Goal: Information Seeking & Learning: Learn about a topic

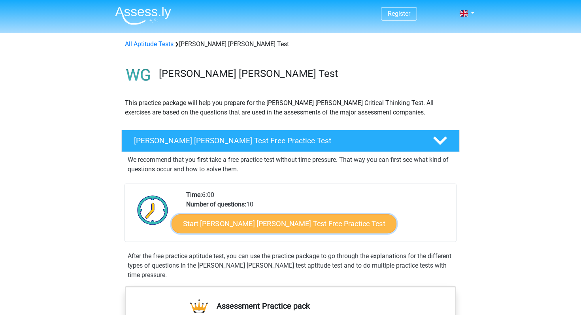
click at [225, 224] on link "Start Watson Glaser Test Free Practice Test" at bounding box center [284, 224] width 225 height 19
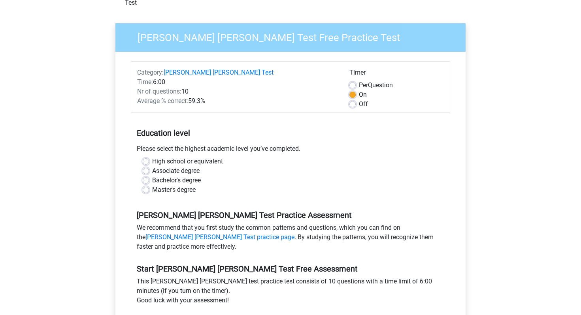
scroll to position [53, 0]
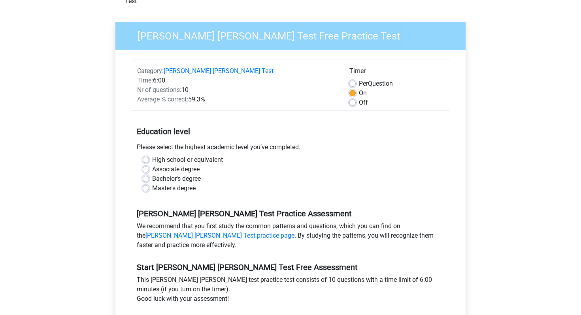
click at [152, 155] on label "High school or equivalent" at bounding box center [187, 159] width 71 height 9
click at [145, 155] on input "High school or equivalent" at bounding box center [146, 159] width 6 height 8
radio input "true"
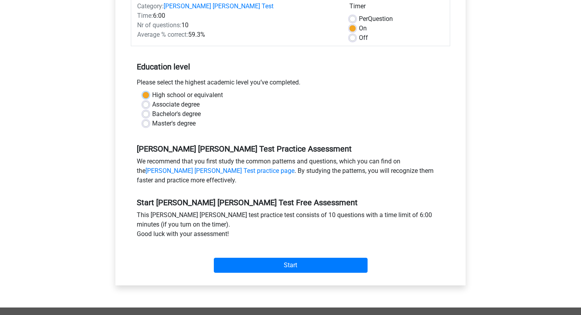
scroll to position [158, 0]
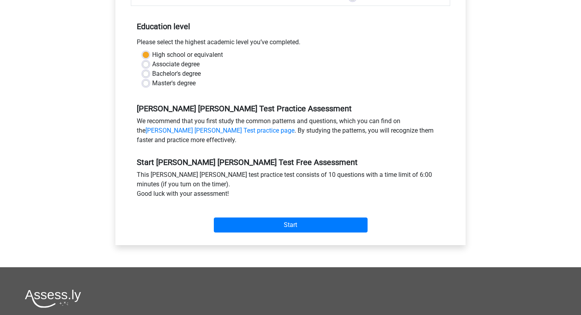
click at [239, 206] on div "Start" at bounding box center [290, 219] width 319 height 28
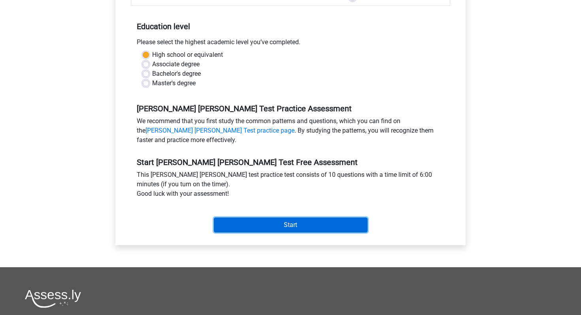
click at [236, 218] on input "Start" at bounding box center [291, 225] width 154 height 15
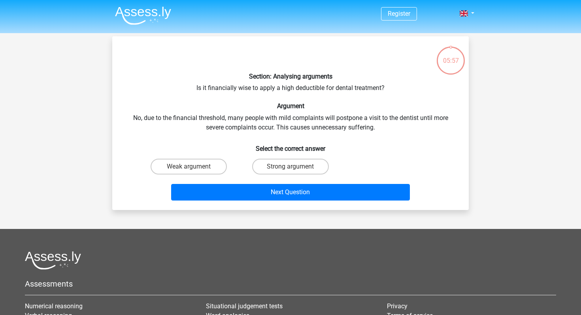
drag, startPoint x: 202, startPoint y: 89, endPoint x: 234, endPoint y: 91, distance: 32.5
click at [232, 91] on div "Section: Analysing arguments Is it financially wise to apply a high deductible …" at bounding box center [290, 123] width 350 height 161
click at [234, 91] on div "Section: Analysing arguments Is it financially wise to apply a high deductible …" at bounding box center [290, 123] width 350 height 161
click at [207, 178] on div "Next Question" at bounding box center [290, 191] width 331 height 26
click at [209, 172] on label "Weak argument" at bounding box center [189, 167] width 76 height 16
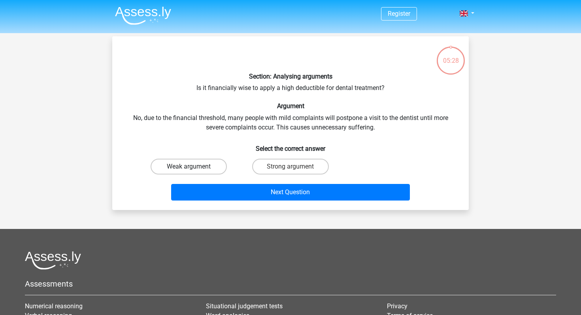
click at [194, 172] on input "Weak argument" at bounding box center [191, 169] width 5 height 5
radio input "true"
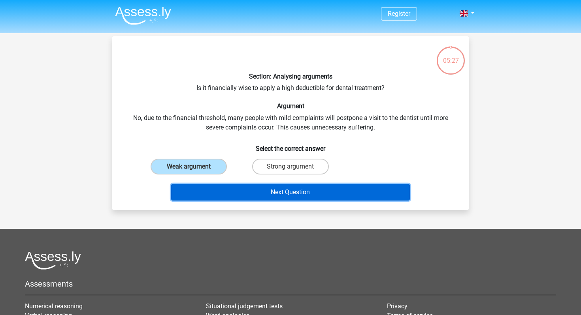
click at [247, 194] on button "Next Question" at bounding box center [290, 192] width 239 height 17
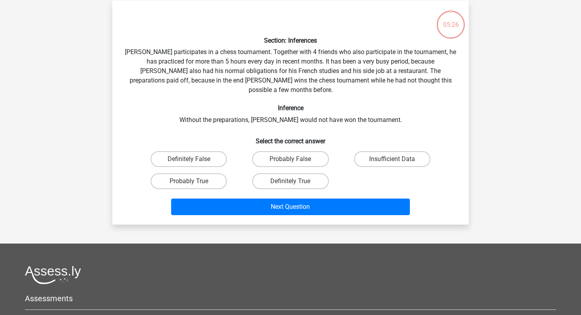
scroll to position [36, 0]
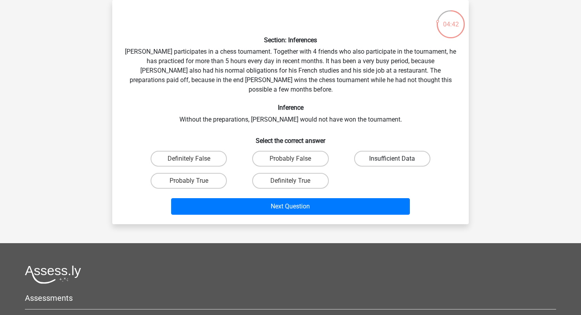
click at [377, 156] on label "Insufficient Data" at bounding box center [392, 159] width 76 height 16
click at [392, 159] on input "Insufficient Data" at bounding box center [394, 161] width 5 height 5
radio input "true"
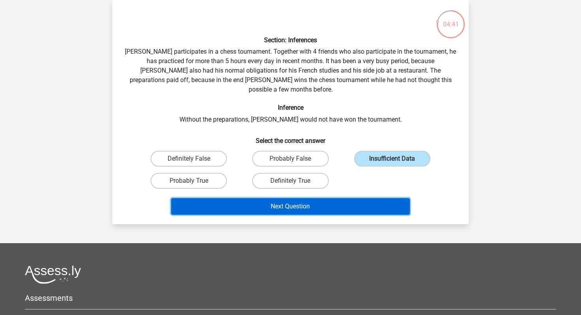
click at [319, 198] on button "Next Question" at bounding box center [290, 206] width 239 height 17
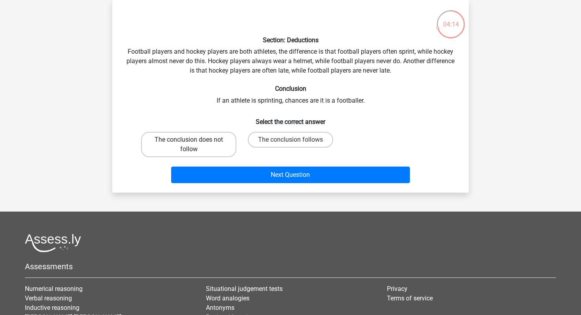
click at [223, 144] on label "The conclusion does not follow" at bounding box center [188, 144] width 95 height 25
click at [194, 144] on input "The conclusion does not follow" at bounding box center [191, 142] width 5 height 5
radio input "true"
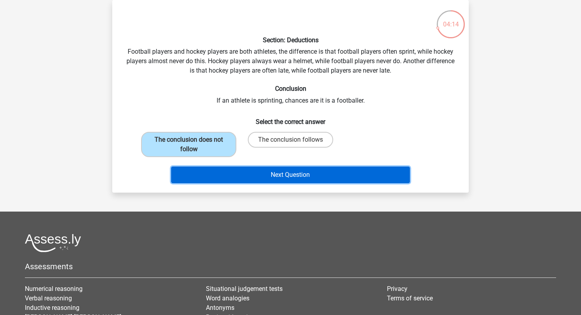
click at [240, 171] on button "Next Question" at bounding box center [290, 175] width 239 height 17
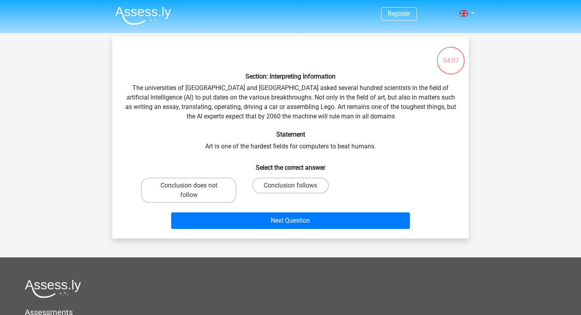
scroll to position [15, 0]
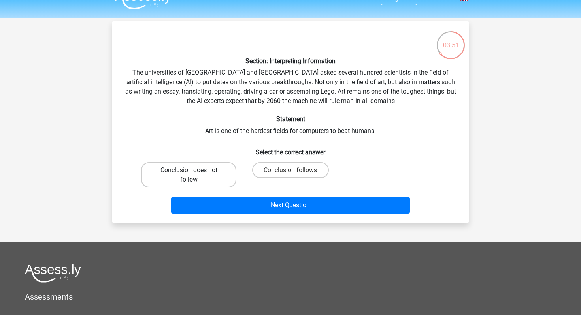
click at [218, 177] on label "Conclusion does not follow" at bounding box center [188, 174] width 95 height 25
click at [194, 175] on input "Conclusion does not follow" at bounding box center [191, 172] width 5 height 5
radio input "true"
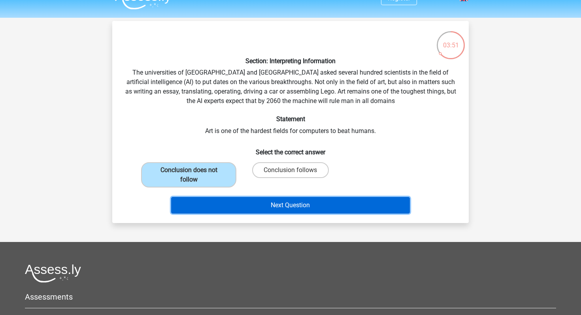
click at [247, 199] on button "Next Question" at bounding box center [290, 205] width 239 height 17
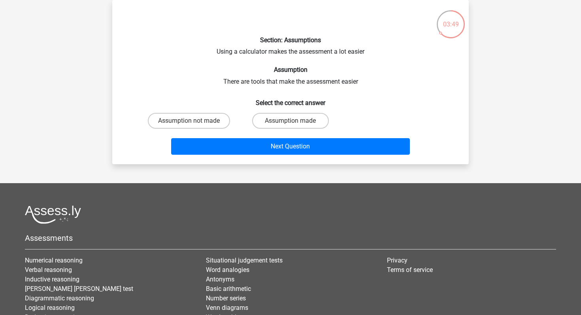
scroll to position [34, 0]
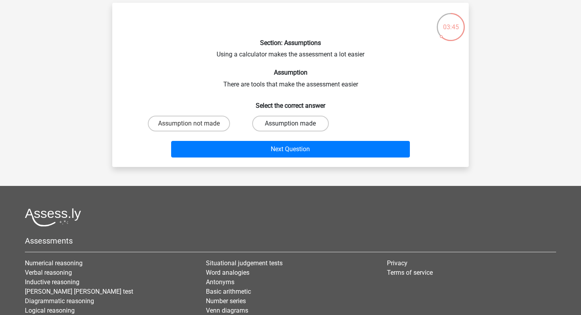
click at [272, 121] on label "Assumption made" at bounding box center [290, 124] width 76 height 16
click at [290, 124] on input "Assumption made" at bounding box center [292, 126] width 5 height 5
radio input "true"
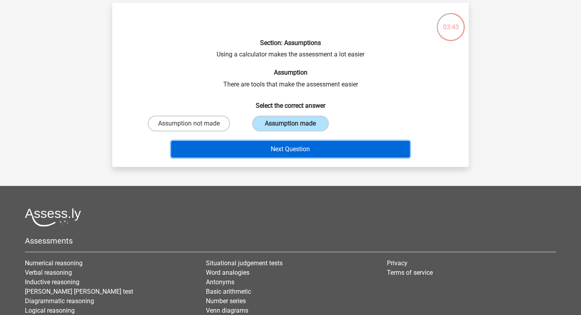
click at [264, 149] on button "Next Question" at bounding box center [290, 149] width 239 height 17
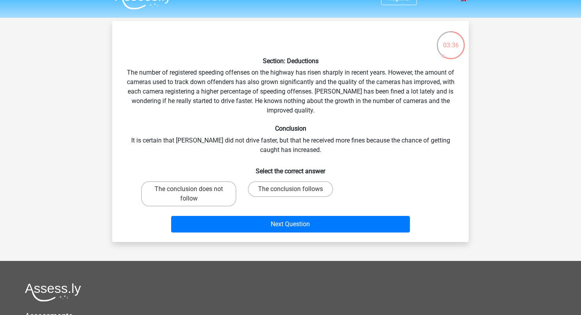
scroll to position [0, 0]
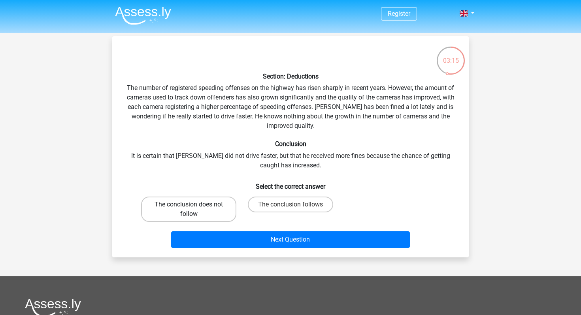
click at [214, 211] on label "The conclusion does not follow" at bounding box center [188, 209] width 95 height 25
click at [194, 210] on input "The conclusion does not follow" at bounding box center [191, 207] width 5 height 5
radio input "true"
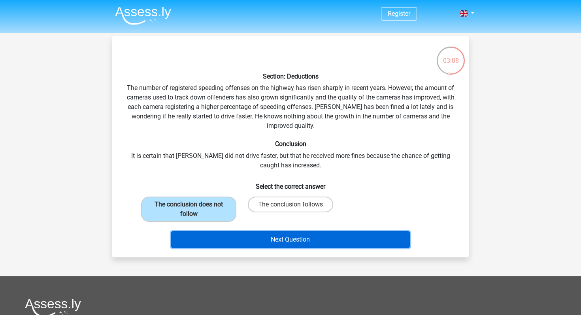
click at [221, 238] on button "Next Question" at bounding box center [290, 240] width 239 height 17
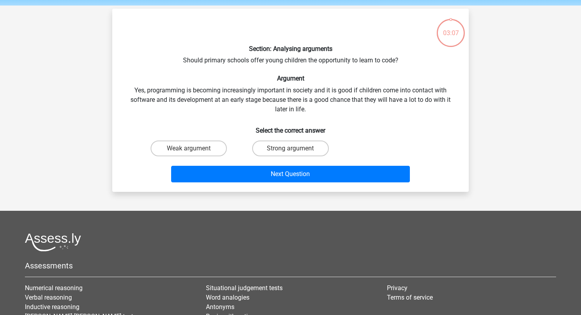
scroll to position [26, 0]
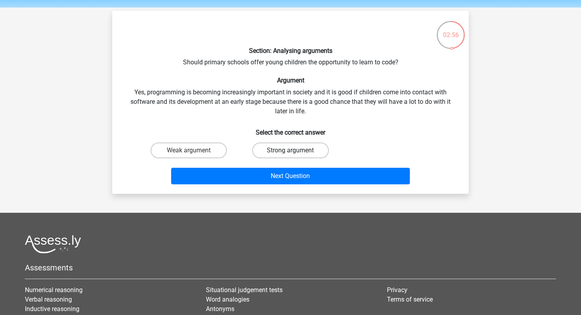
click at [289, 151] on label "Strong argument" at bounding box center [290, 151] width 76 height 16
click at [290, 151] on input "Strong argument" at bounding box center [292, 153] width 5 height 5
radio input "true"
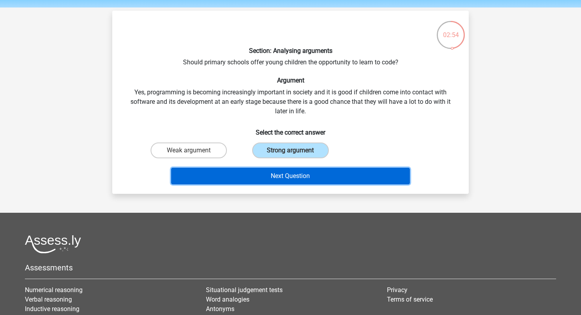
click at [257, 172] on button "Next Question" at bounding box center [290, 176] width 239 height 17
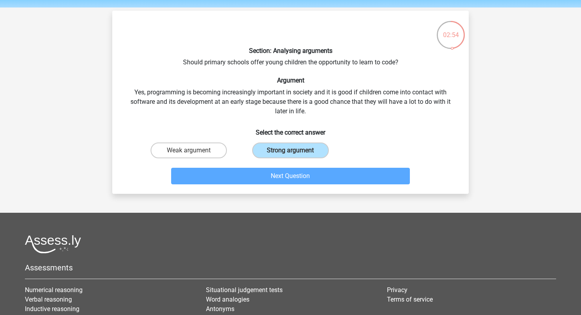
scroll to position [36, 0]
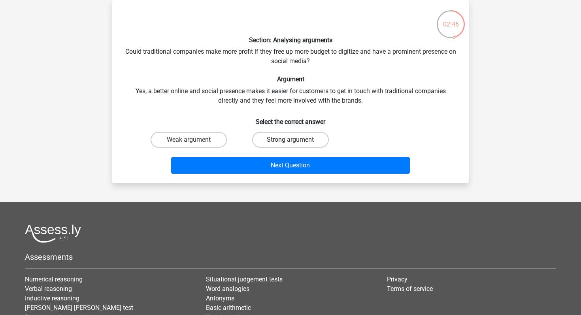
click at [274, 137] on label "Strong argument" at bounding box center [290, 140] width 76 height 16
click at [290, 140] on input "Strong argument" at bounding box center [292, 142] width 5 height 5
radio input "true"
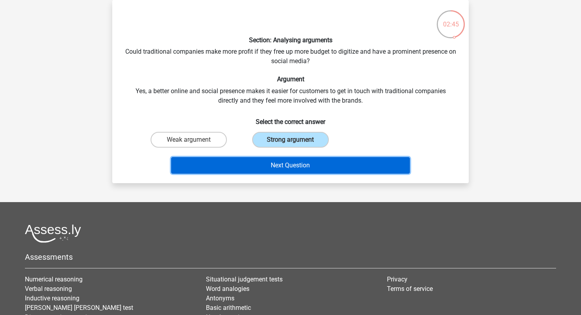
click at [268, 163] on button "Next Question" at bounding box center [290, 165] width 239 height 17
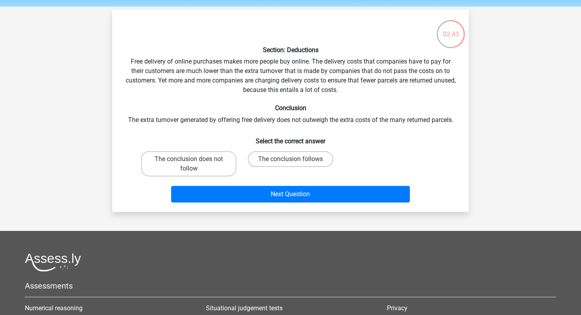
scroll to position [25, 0]
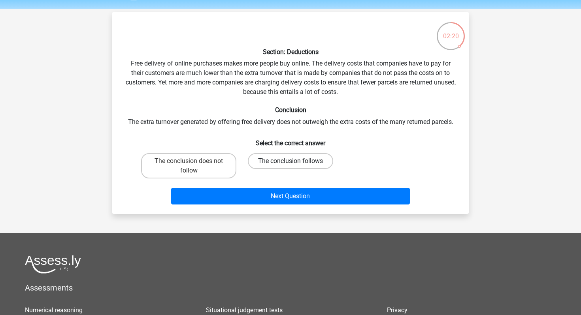
click at [270, 162] on label "The conclusion follows" at bounding box center [290, 161] width 85 height 16
click at [290, 162] on input "The conclusion follows" at bounding box center [292, 163] width 5 height 5
radio input "true"
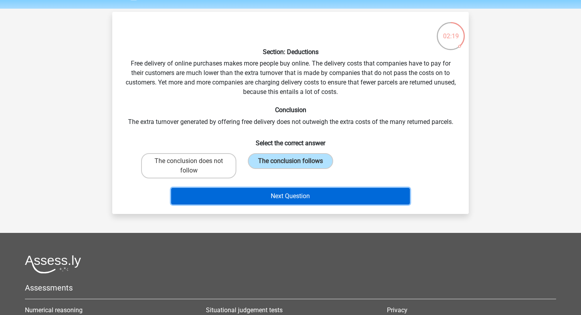
click at [268, 195] on button "Next Question" at bounding box center [290, 196] width 239 height 17
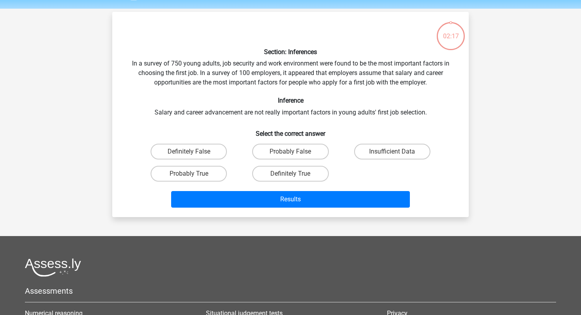
scroll to position [36, 0]
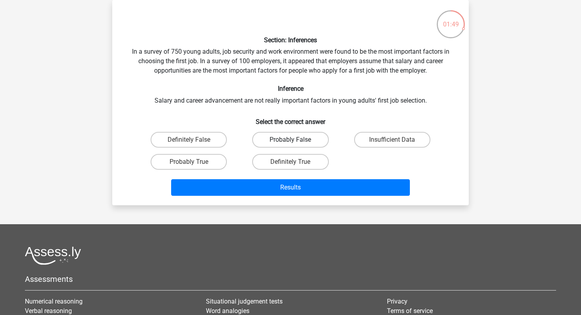
click at [277, 142] on label "Probably False" at bounding box center [290, 140] width 76 height 16
click at [290, 142] on input "Probably False" at bounding box center [292, 142] width 5 height 5
radio input "true"
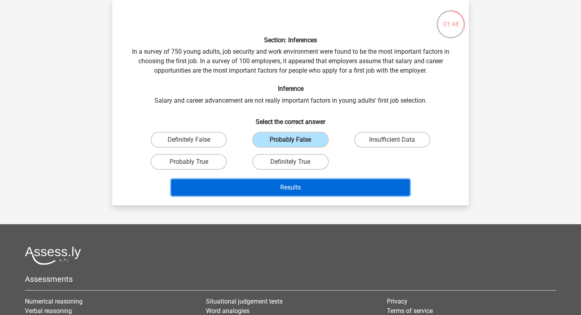
click at [293, 181] on button "Results" at bounding box center [290, 187] width 239 height 17
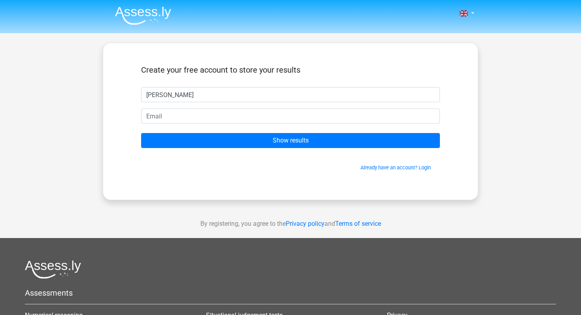
type input "audrey"
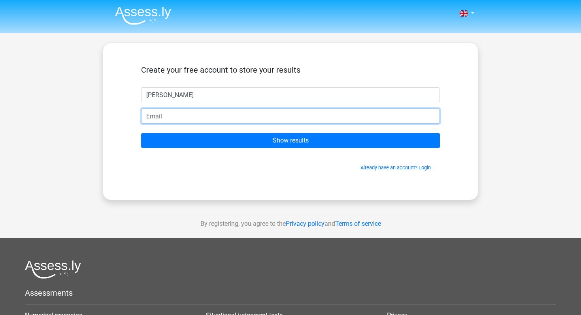
click at [163, 121] on input "email" at bounding box center [290, 116] width 299 height 15
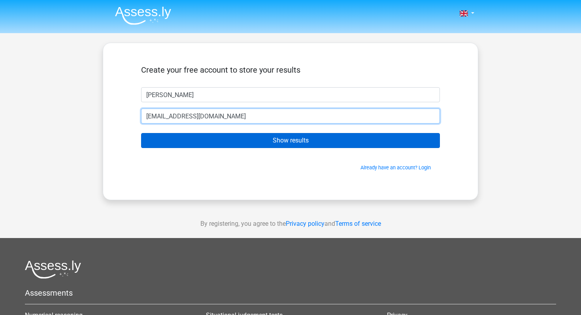
type input "audreyzhang6@gmail.com"
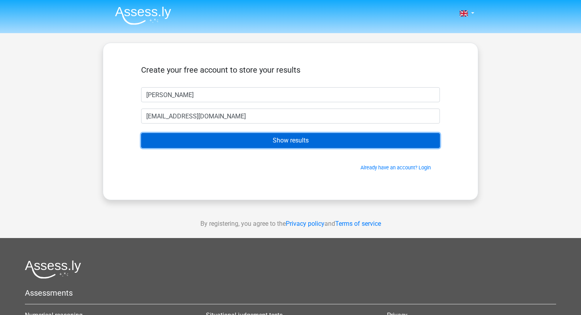
click at [171, 137] on input "Show results" at bounding box center [290, 140] width 299 height 15
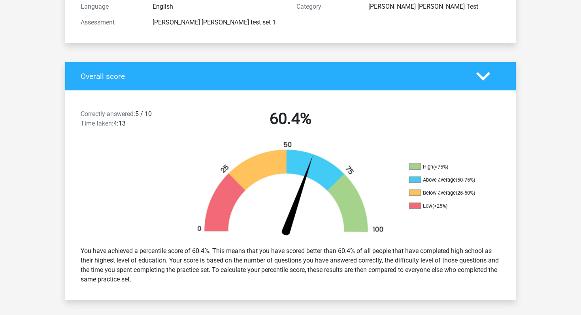
scroll to position [124, 0]
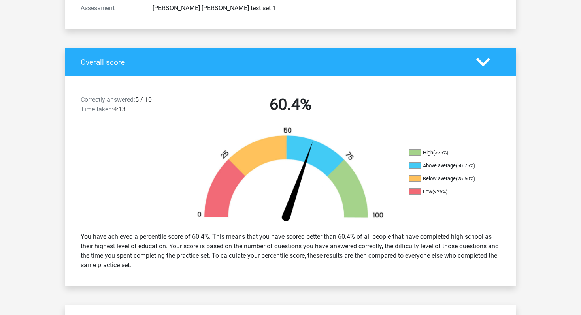
drag, startPoint x: 212, startPoint y: 236, endPoint x: 236, endPoint y: 268, distance: 39.5
click at [236, 268] on div "You have achieved a percentile score of 60.4%. This means that you have scored …" at bounding box center [291, 251] width 432 height 44
click at [238, 271] on div "You have achieved a percentile score of 60.4%. This means that you have scored …" at bounding box center [291, 251] width 432 height 44
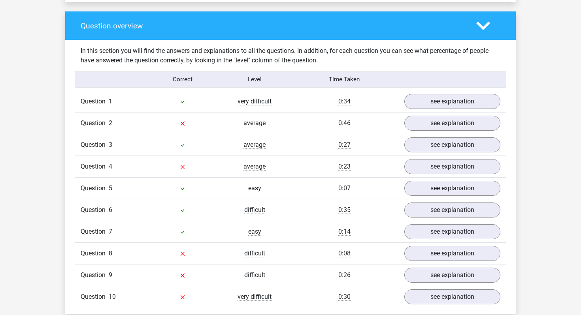
scroll to position [606, 0]
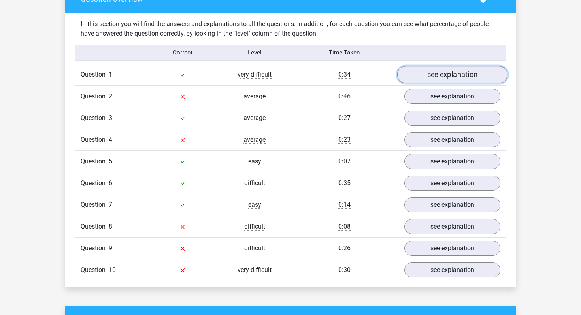
click at [421, 70] on link "see explanation" at bounding box center [452, 74] width 110 height 17
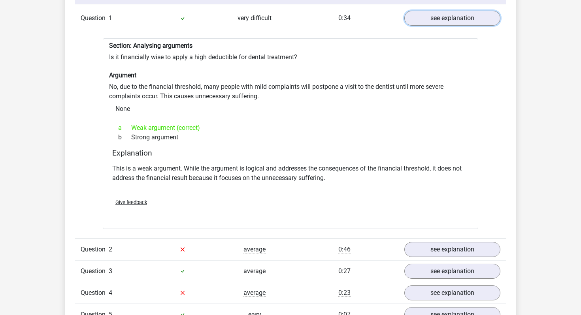
scroll to position [669, 0]
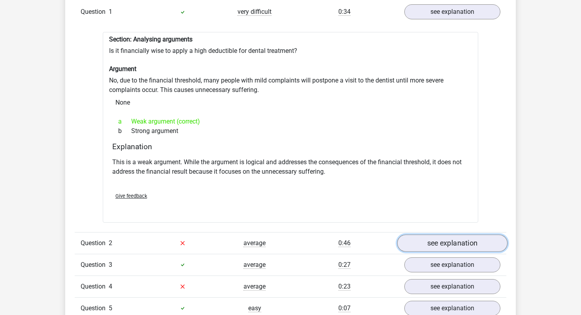
click at [423, 235] on link "see explanation" at bounding box center [452, 243] width 110 height 17
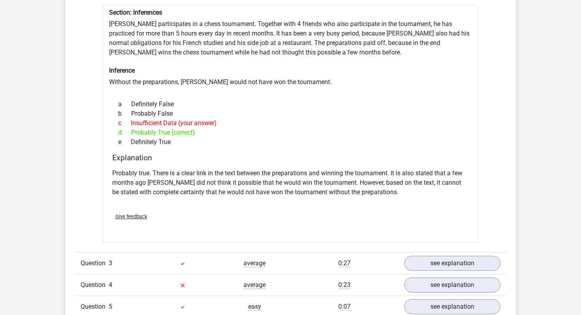
scroll to position [928, 0]
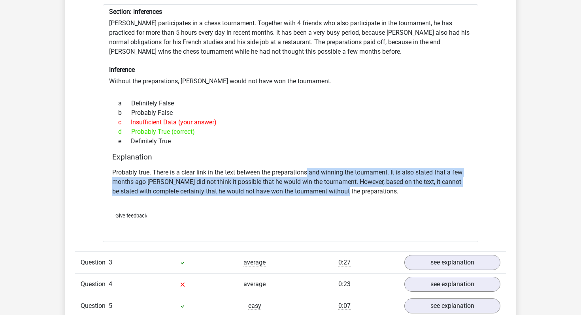
drag, startPoint x: 309, startPoint y: 169, endPoint x: 360, endPoint y: 188, distance: 54.6
click at [357, 188] on p "Probably true. There is a clear link in the text between the preparations and w…" at bounding box center [290, 182] width 356 height 28
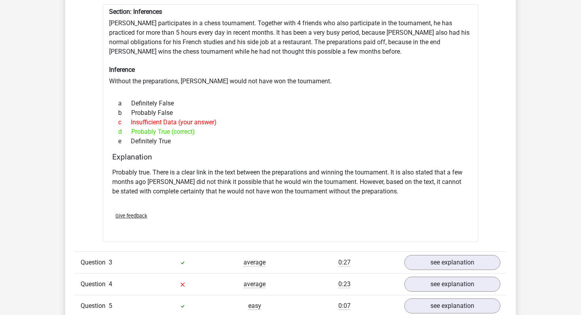
click at [360, 188] on p "Probably true. There is a clear link in the text between the preparations and w…" at bounding box center [290, 182] width 356 height 28
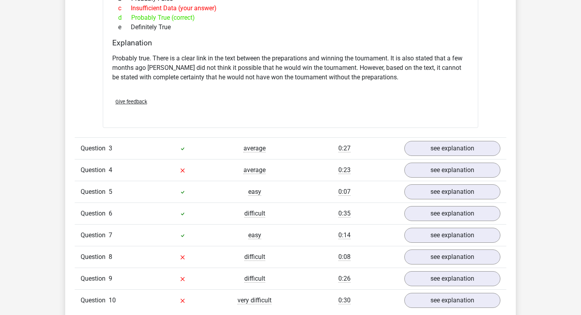
scroll to position [1043, 0]
click at [419, 152] on div "Question 3 average 0:27 see explanation" at bounding box center [291, 148] width 432 height 22
click at [423, 147] on link "see explanation" at bounding box center [452, 148] width 110 height 17
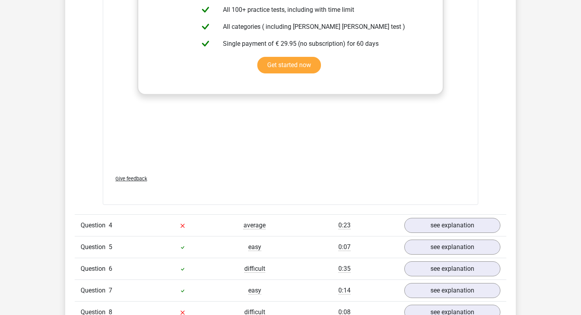
scroll to position [1423, 0]
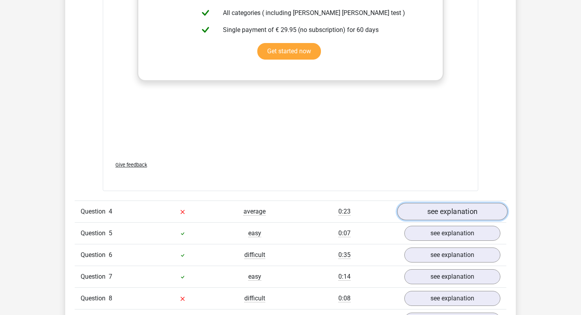
click at [425, 207] on link "see explanation" at bounding box center [452, 211] width 110 height 17
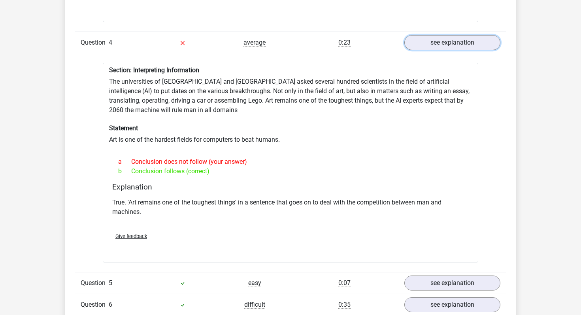
scroll to position [1698, 0]
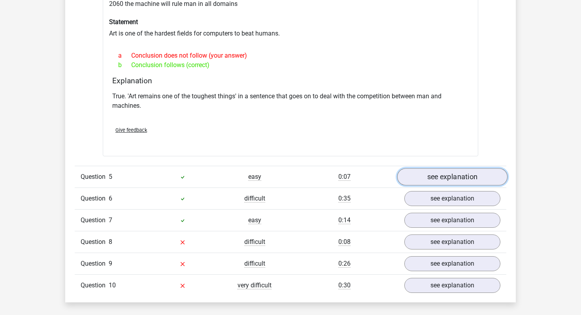
click at [429, 175] on link "see explanation" at bounding box center [452, 177] width 110 height 17
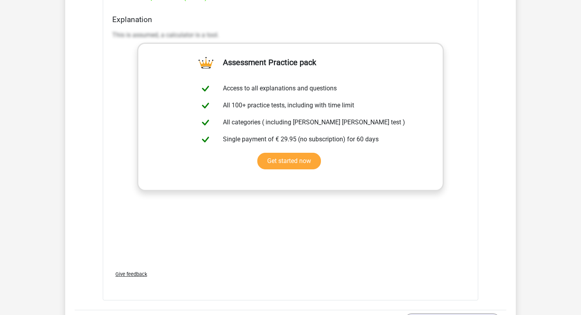
scroll to position [2071, 0]
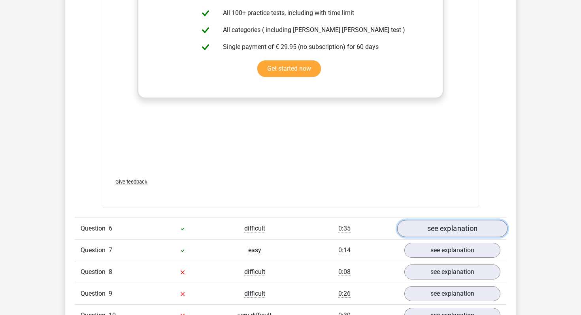
click at [442, 231] on link "see explanation" at bounding box center [452, 228] width 110 height 17
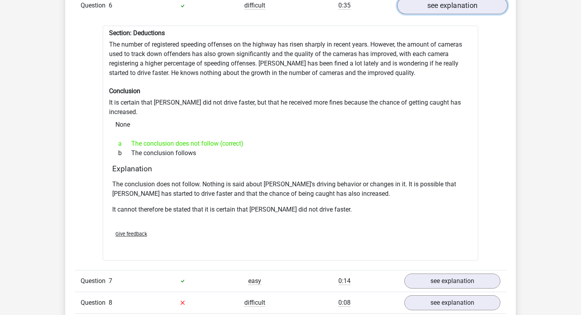
scroll to position [2298, 0]
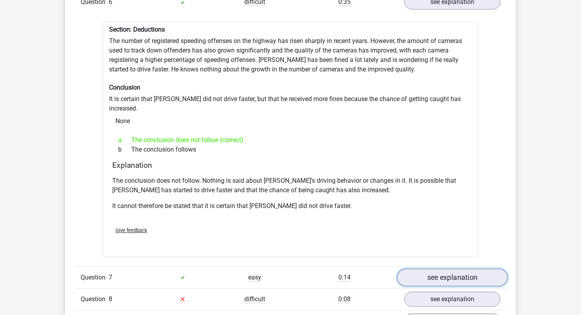
click at [437, 269] on link "see explanation" at bounding box center [452, 277] width 110 height 17
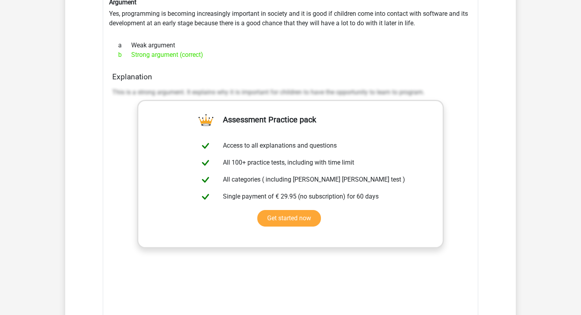
scroll to position [2803, 0]
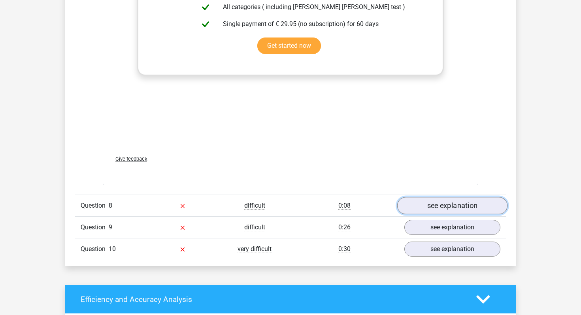
click at [442, 197] on link "see explanation" at bounding box center [452, 205] width 110 height 17
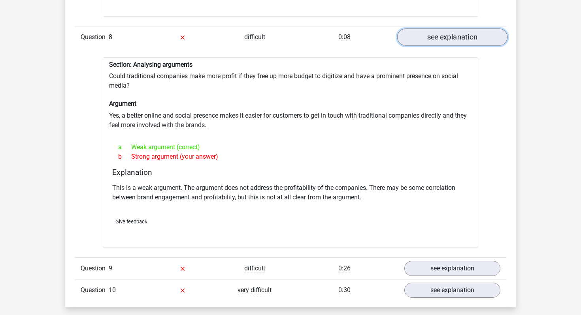
scroll to position [2990, 0]
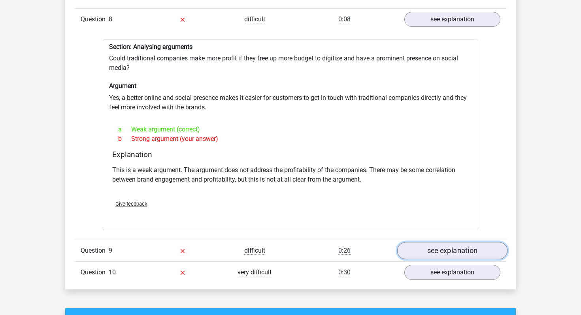
click at [443, 242] on link "see explanation" at bounding box center [452, 250] width 110 height 17
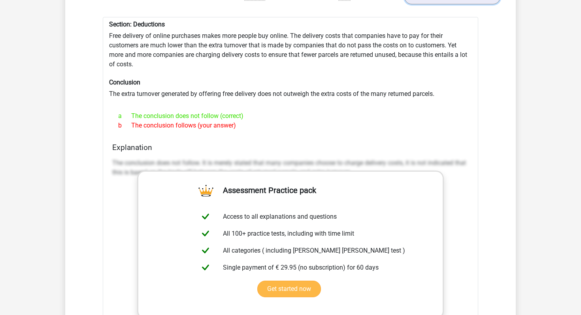
scroll to position [3413, 0]
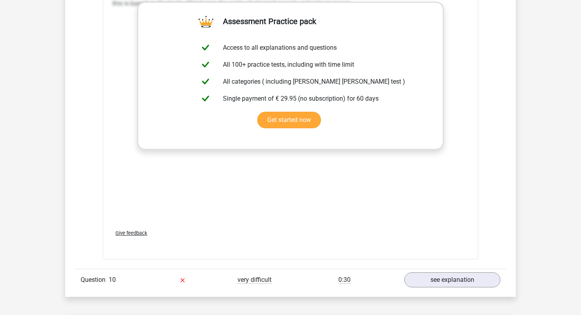
click at [450, 269] on div "Question 10 very difficult 0:30 see explanation" at bounding box center [291, 280] width 432 height 22
click at [445, 272] on link "see explanation" at bounding box center [452, 280] width 110 height 17
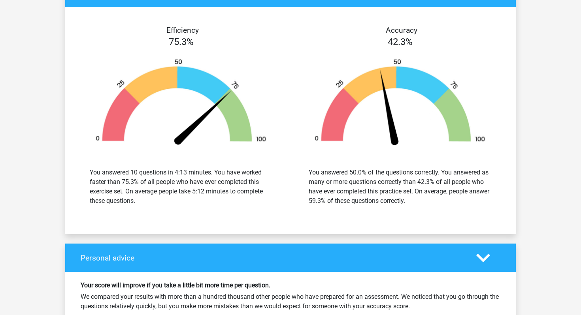
scroll to position [4201, 0]
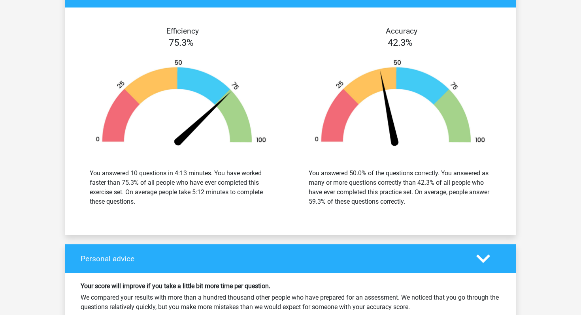
drag, startPoint x: 176, startPoint y: 167, endPoint x: 215, endPoint y: 187, distance: 43.8
click at [215, 187] on div "You answered 10 questions in 4:13 minutes. You have worked faster than 75.3% of…" at bounding box center [181, 188] width 183 height 38
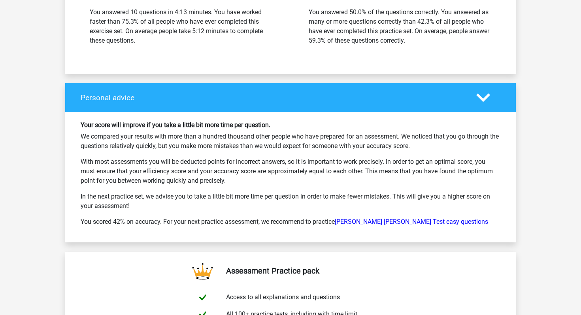
scroll to position [4362, 0]
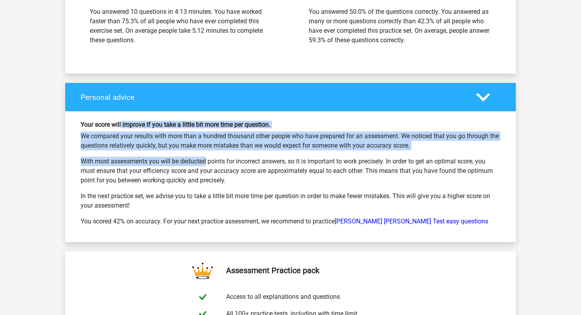
drag, startPoint x: 121, startPoint y: 110, endPoint x: 174, endPoint y: 147, distance: 64.0
click at [172, 146] on div "Your score will improve if you take a little bit more time per question. We com…" at bounding box center [291, 177] width 432 height 112
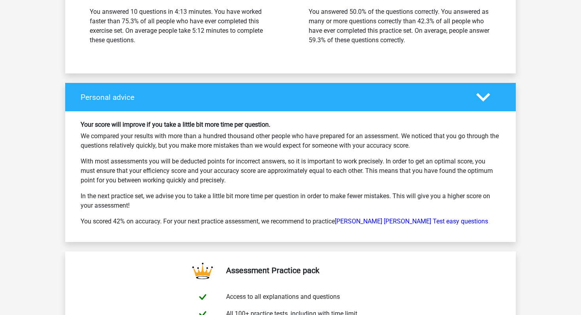
click at [177, 141] on div "Your score will improve if you take a little bit more time per question. We com…" at bounding box center [291, 177] width 432 height 112
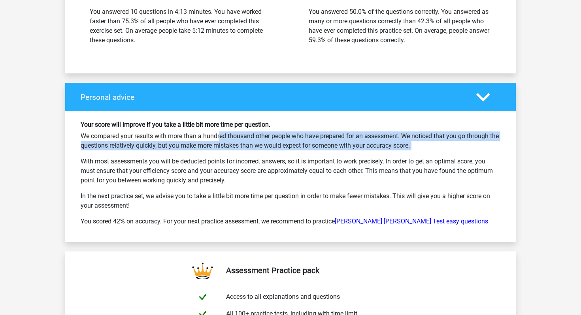
drag, startPoint x: 186, startPoint y: 120, endPoint x: 272, endPoint y: 138, distance: 87.2
click at [271, 138] on div "Your score will improve if you take a little bit more time per question. We com…" at bounding box center [291, 177] width 432 height 112
click at [272, 138] on div "Your score will improve if you take a little bit more time per question. We com…" at bounding box center [291, 177] width 432 height 112
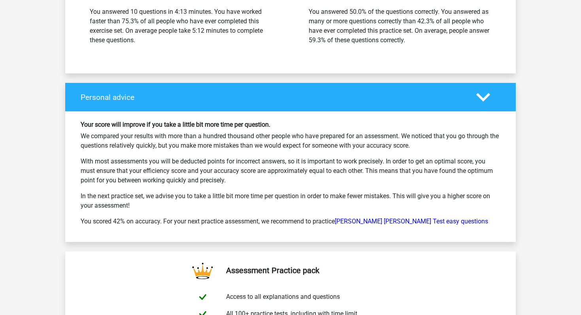
drag, startPoint x: 231, startPoint y: 149, endPoint x: 268, endPoint y: 165, distance: 40.5
click at [266, 164] on p "With most assessments you will be deducted points for incorrect answers, so it …" at bounding box center [291, 171] width 420 height 28
click at [268, 165] on p "With most assessments you will be deducted points for incorrect answers, so it …" at bounding box center [291, 171] width 420 height 28
drag, startPoint x: 239, startPoint y: 127, endPoint x: 295, endPoint y: 137, distance: 56.7
click at [294, 137] on div "Your score will improve if you take a little bit more time per question. We com…" at bounding box center [291, 177] width 432 height 112
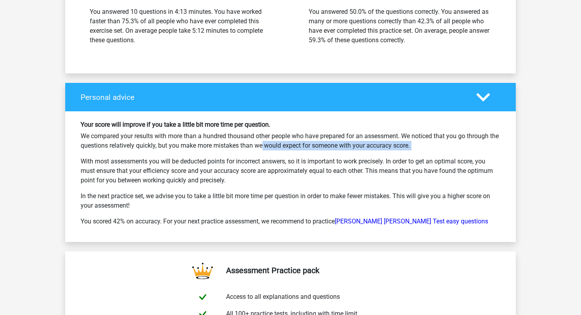
click at [295, 137] on div "Your score will improve if you take a little bit more time per question. We com…" at bounding box center [291, 177] width 432 height 112
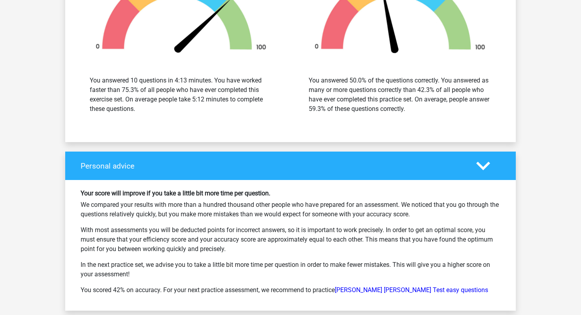
scroll to position [4296, 0]
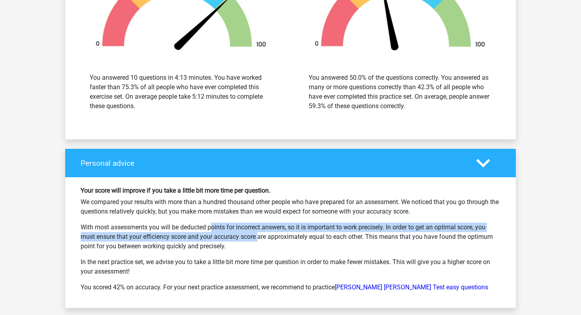
drag, startPoint x: 178, startPoint y: 215, endPoint x: 234, endPoint y: 229, distance: 57.1
click at [232, 229] on p "With most assessments you will be deducted points for incorrect answers, so it …" at bounding box center [291, 237] width 420 height 28
click at [234, 229] on p "With most assessments you will be deducted points for incorrect answers, so it …" at bounding box center [291, 237] width 420 height 28
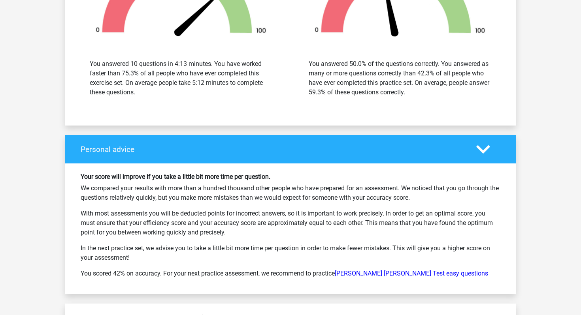
scroll to position [4316, 0]
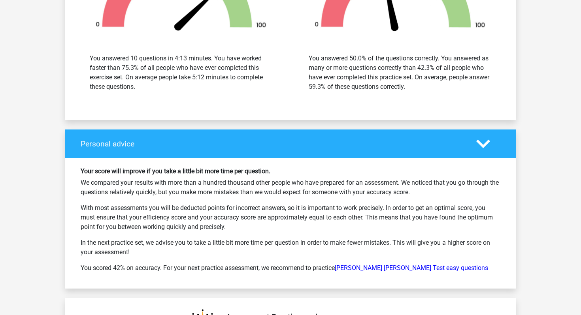
click at [354, 264] on p "You scored 42% on accuracy. For your next practice assessment, we recommend to …" at bounding box center [291, 268] width 420 height 9
click at [357, 264] on link "Watson Glaser Test easy questions" at bounding box center [411, 268] width 153 height 8
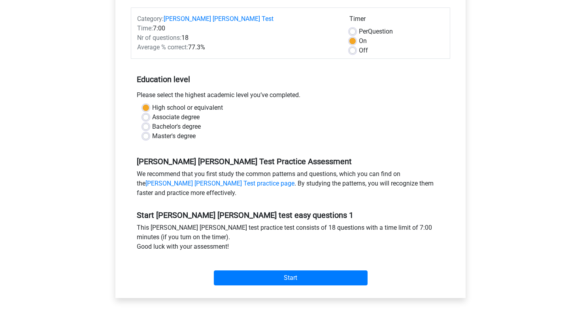
scroll to position [96, 0]
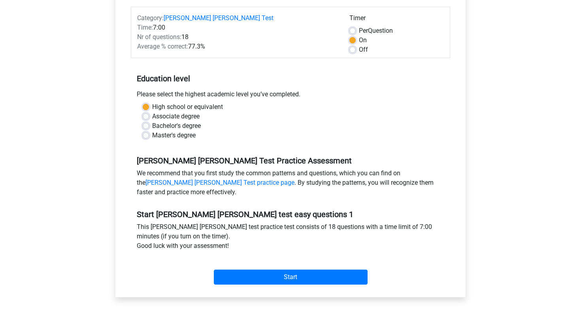
click at [152, 124] on label "Bachelor's degree" at bounding box center [176, 125] width 49 height 9
click at [147, 124] on input "Bachelor's degree" at bounding box center [146, 125] width 6 height 8
radio input "true"
click at [257, 285] on div "Start" at bounding box center [290, 271] width 319 height 34
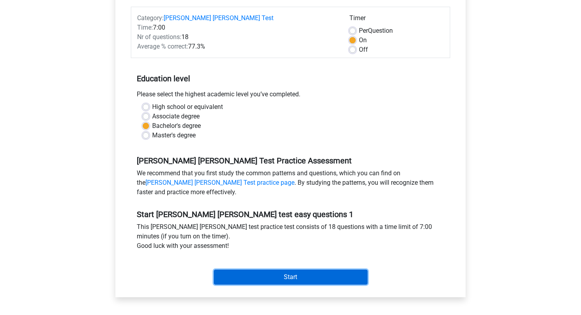
click at [261, 279] on input "Start" at bounding box center [291, 277] width 154 height 15
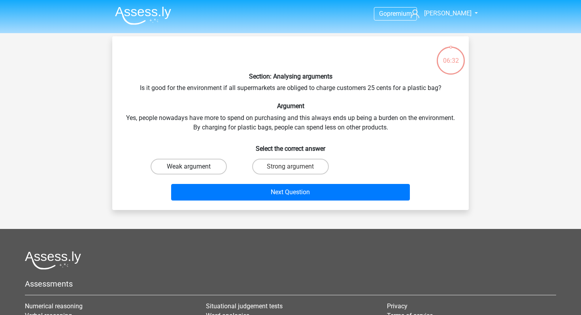
click at [196, 168] on label "Weak argument" at bounding box center [189, 167] width 76 height 16
click at [194, 168] on input "Weak argument" at bounding box center [191, 169] width 5 height 5
radio input "true"
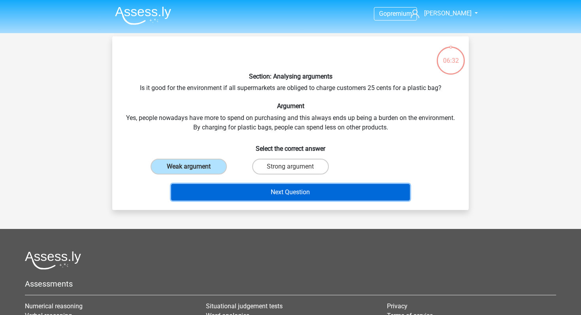
click at [227, 194] on button "Next Question" at bounding box center [290, 192] width 239 height 17
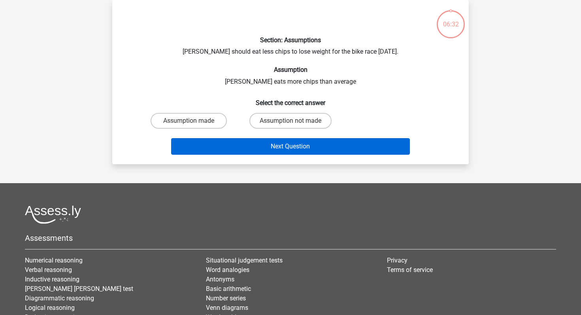
scroll to position [26, 0]
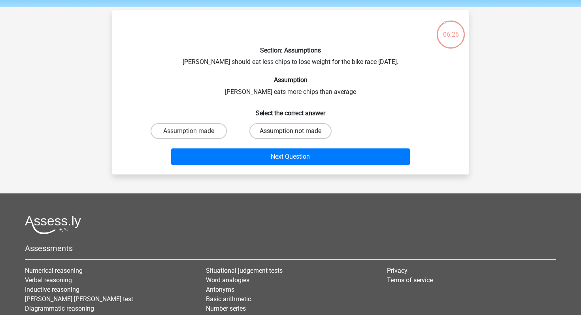
click at [268, 130] on label "Assumption not made" at bounding box center [290, 131] width 82 height 16
click at [290, 131] on input "Assumption not made" at bounding box center [292, 133] width 5 height 5
radio input "true"
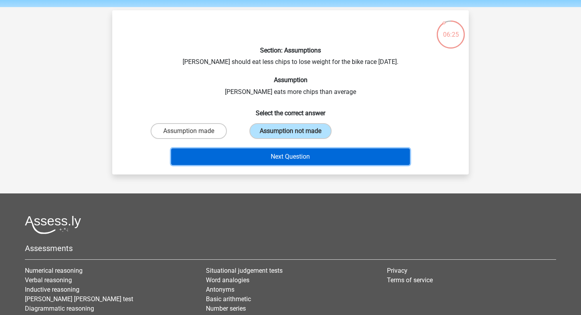
click at [267, 154] on button "Next Question" at bounding box center [290, 157] width 239 height 17
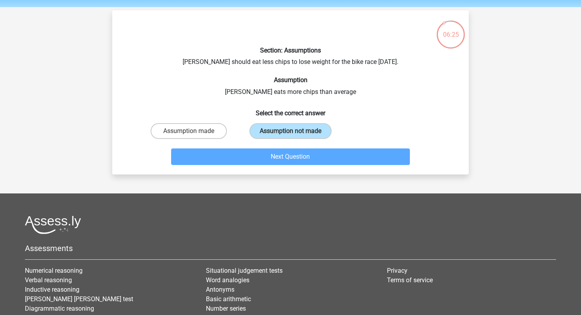
scroll to position [36, 0]
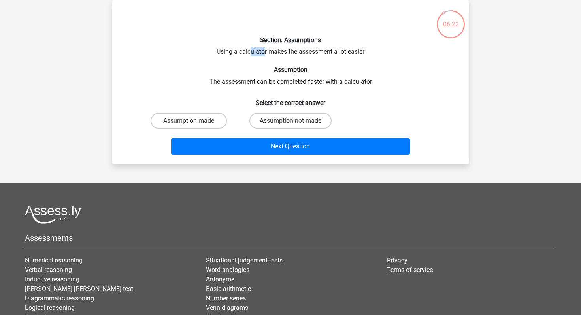
drag, startPoint x: 249, startPoint y: 50, endPoint x: 266, endPoint y: 50, distance: 16.6
click at [265, 50] on div "Section: Assumptions Using a calculator makes the assessment a lot easier Assum…" at bounding box center [290, 82] width 350 height 152
click at [266, 50] on div "Section: Assumptions Using a calculator makes the assessment a lot easier Assum…" at bounding box center [290, 82] width 350 height 152
click at [268, 122] on label "Assumption not made" at bounding box center [290, 121] width 82 height 16
click at [290, 122] on input "Assumption not made" at bounding box center [292, 123] width 5 height 5
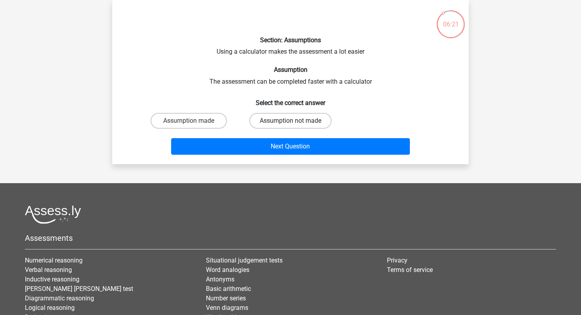
radio input "true"
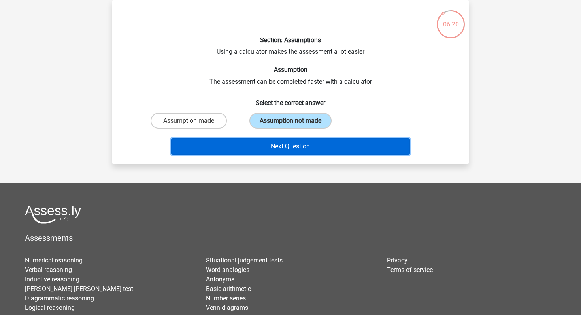
click at [268, 145] on button "Next Question" at bounding box center [290, 146] width 239 height 17
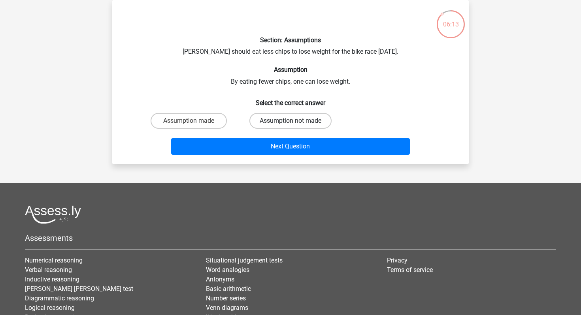
click at [264, 120] on label "Assumption not made" at bounding box center [290, 121] width 82 height 16
click at [290, 121] on input "Assumption not made" at bounding box center [292, 123] width 5 height 5
radio input "true"
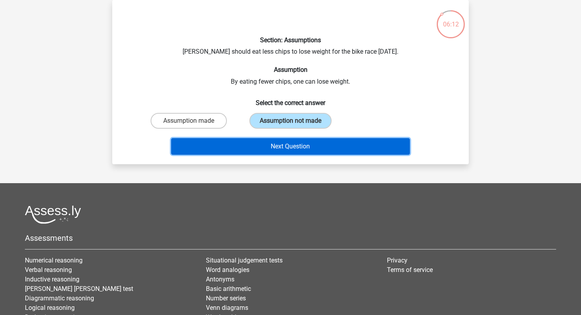
click at [264, 142] on button "Next Question" at bounding box center [290, 146] width 239 height 17
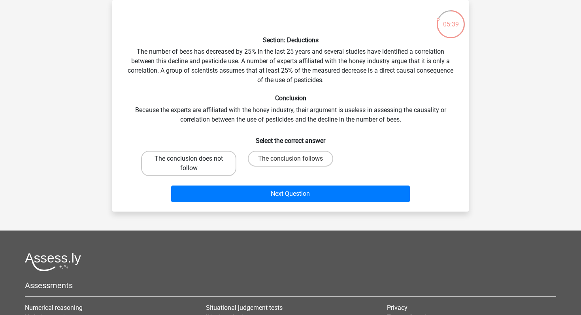
click at [198, 172] on label "The conclusion does not follow" at bounding box center [188, 163] width 95 height 25
click at [194, 164] on input "The conclusion does not follow" at bounding box center [191, 161] width 5 height 5
radio input "true"
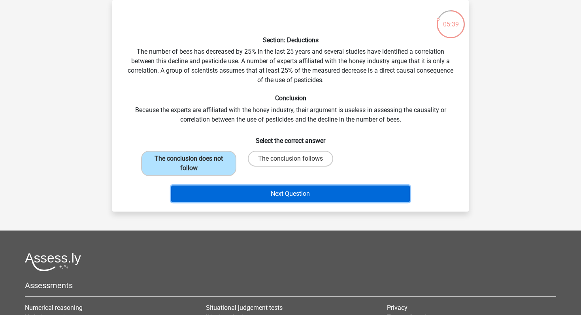
click at [234, 196] on button "Next Question" at bounding box center [290, 194] width 239 height 17
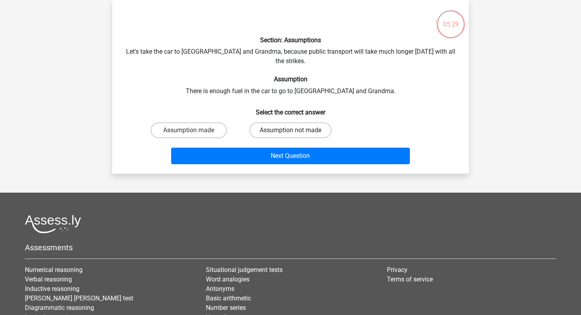
click at [267, 123] on label "Assumption not made" at bounding box center [290, 131] width 82 height 16
click at [290, 130] on input "Assumption not made" at bounding box center [292, 132] width 5 height 5
radio input "true"
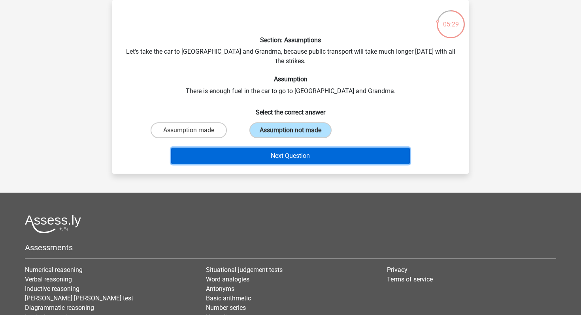
click at [267, 148] on button "Next Question" at bounding box center [290, 156] width 239 height 17
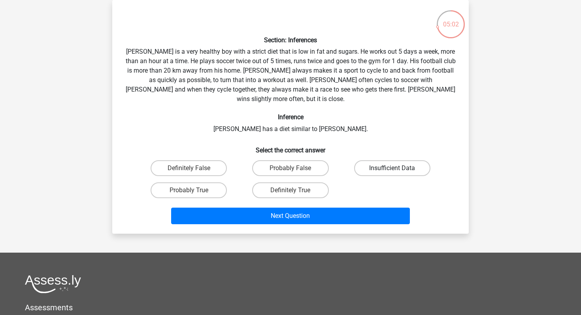
click at [371, 160] on label "Insufficient Data" at bounding box center [392, 168] width 76 height 16
click at [392, 168] on input "Insufficient Data" at bounding box center [394, 170] width 5 height 5
radio input "true"
click at [343, 202] on div "Next Question" at bounding box center [290, 215] width 331 height 26
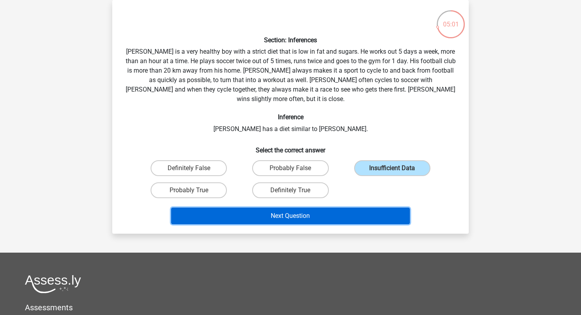
click at [333, 208] on button "Next Question" at bounding box center [290, 216] width 239 height 17
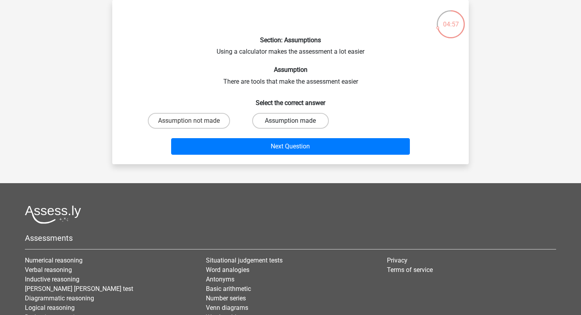
click at [296, 125] on label "Assumption made" at bounding box center [290, 121] width 76 height 16
click at [296, 125] on input "Assumption made" at bounding box center [292, 123] width 5 height 5
radio input "true"
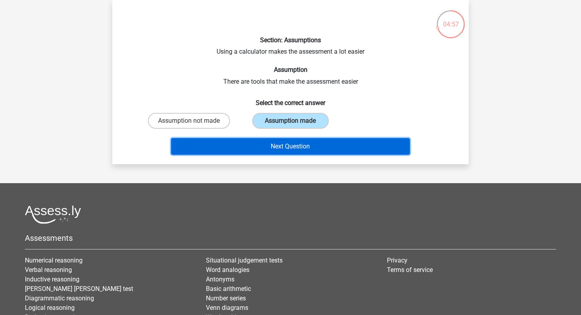
click at [289, 139] on button "Next Question" at bounding box center [290, 146] width 239 height 17
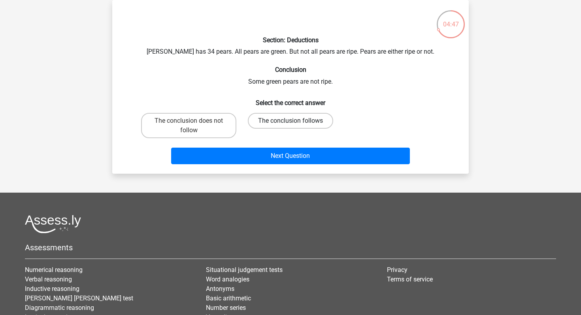
click at [260, 114] on label "The conclusion follows" at bounding box center [290, 121] width 85 height 16
click at [290, 121] on input "The conclusion follows" at bounding box center [292, 123] width 5 height 5
radio input "true"
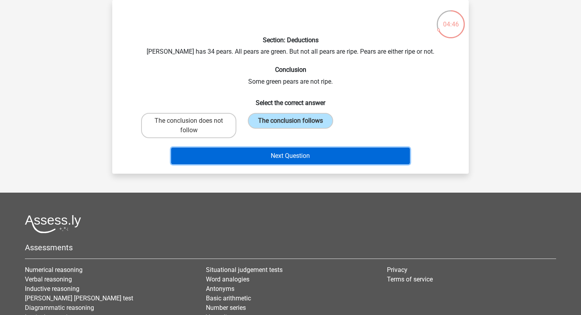
click at [272, 162] on button "Next Question" at bounding box center [290, 156] width 239 height 17
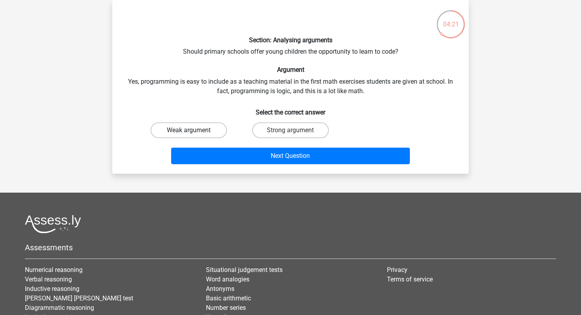
click at [187, 126] on label "Weak argument" at bounding box center [189, 131] width 76 height 16
click at [189, 130] on input "Weak argument" at bounding box center [191, 132] width 5 height 5
radio input "true"
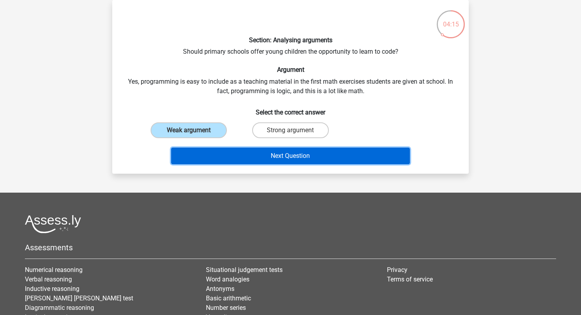
click at [240, 157] on button "Next Question" at bounding box center [290, 156] width 239 height 17
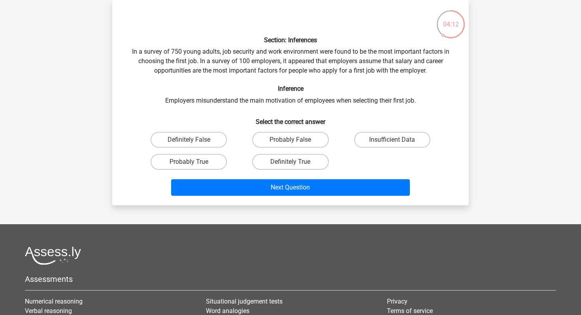
scroll to position [0, 0]
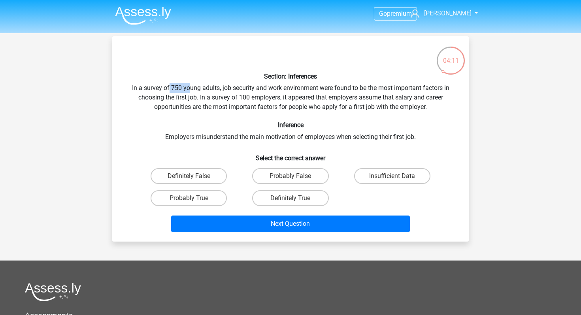
drag, startPoint x: 168, startPoint y: 89, endPoint x: 205, endPoint y: 89, distance: 37.2
click at [204, 89] on div "Section: Inferences In a survey of 750 young adults, job security and work envi…" at bounding box center [290, 139] width 350 height 193
click at [205, 89] on div "Section: Inferences In a survey of 750 young adults, job security and work envi…" at bounding box center [290, 139] width 350 height 193
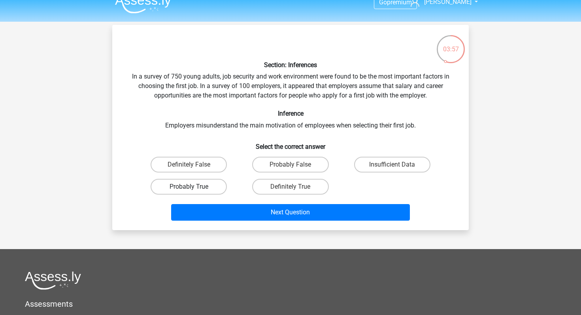
click at [211, 186] on label "Probably True" at bounding box center [189, 187] width 76 height 16
click at [194, 187] on input "Probably True" at bounding box center [191, 189] width 5 height 5
radio input "true"
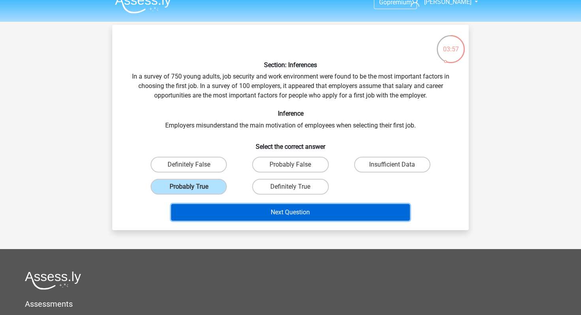
click at [249, 218] on button "Next Question" at bounding box center [290, 212] width 239 height 17
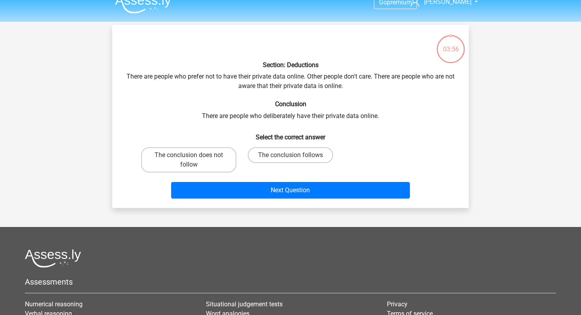
scroll to position [36, 0]
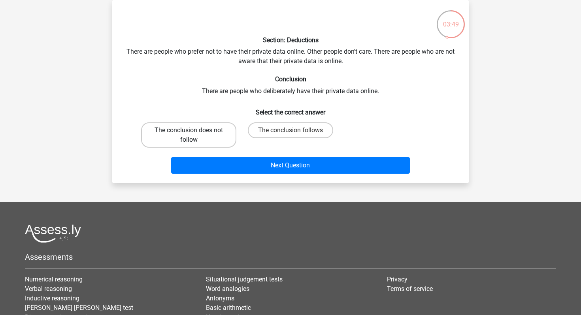
click at [218, 134] on label "The conclusion does not follow" at bounding box center [188, 135] width 95 height 25
click at [194, 134] on input "The conclusion does not follow" at bounding box center [191, 132] width 5 height 5
radio input "true"
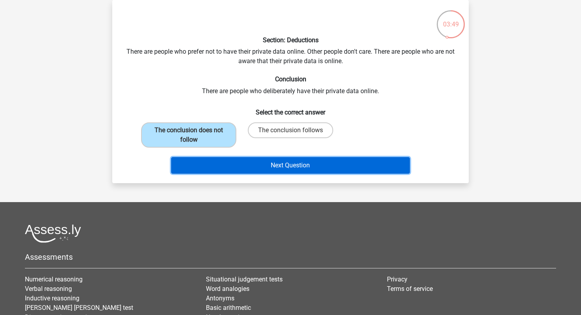
click at [252, 168] on button "Next Question" at bounding box center [290, 165] width 239 height 17
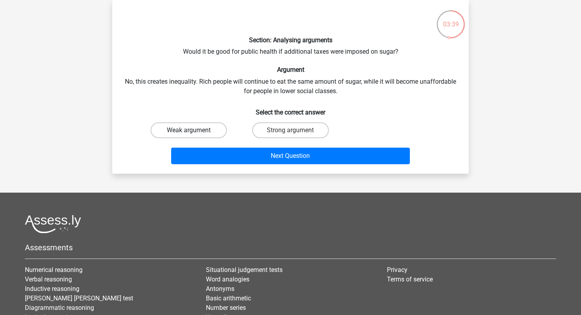
click at [207, 134] on label "Weak argument" at bounding box center [189, 131] width 76 height 16
click at [194, 134] on input "Weak argument" at bounding box center [191, 132] width 5 height 5
radio input "true"
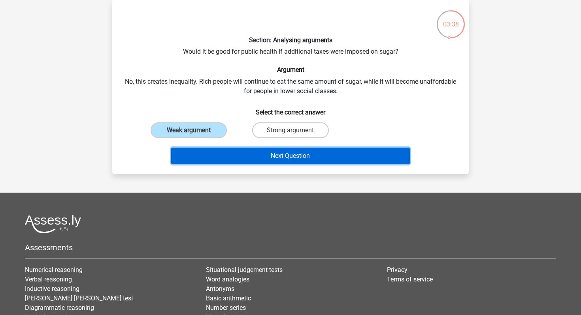
click at [230, 160] on button "Next Question" at bounding box center [290, 156] width 239 height 17
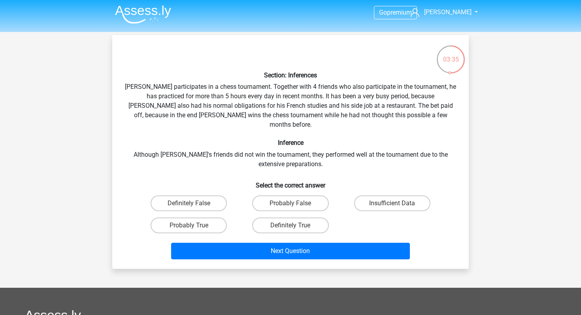
scroll to position [25, 0]
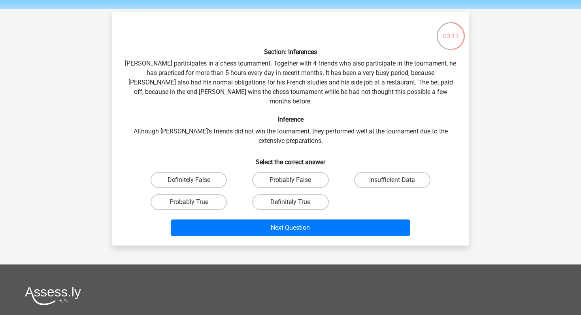
click at [396, 180] on input "Insufficient Data" at bounding box center [394, 182] width 5 height 5
radio input "true"
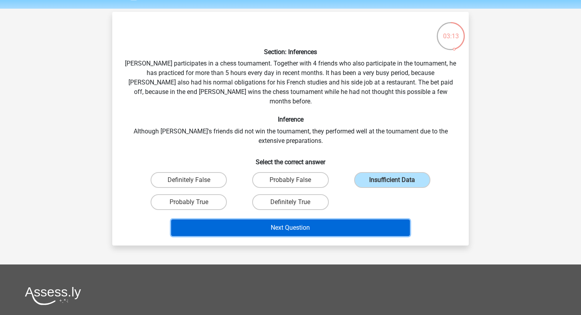
click at [341, 220] on button "Next Question" at bounding box center [290, 228] width 239 height 17
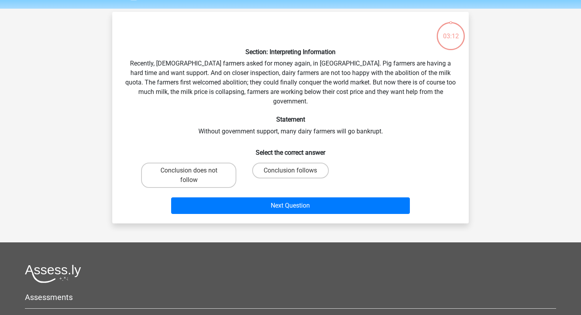
scroll to position [36, 0]
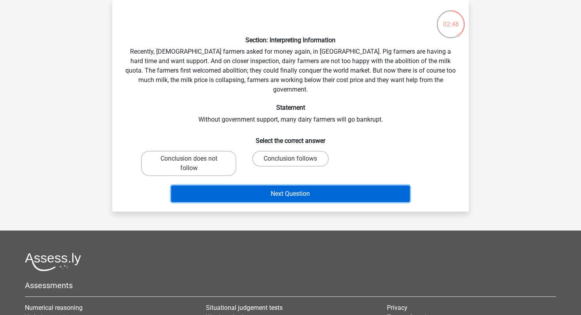
click at [180, 186] on button "Next Question" at bounding box center [290, 194] width 239 height 17
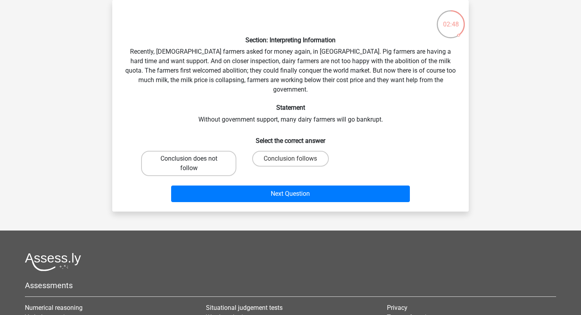
click at [200, 151] on label "Conclusion does not follow" at bounding box center [188, 163] width 95 height 25
click at [194, 159] on input "Conclusion does not follow" at bounding box center [191, 161] width 5 height 5
radio input "true"
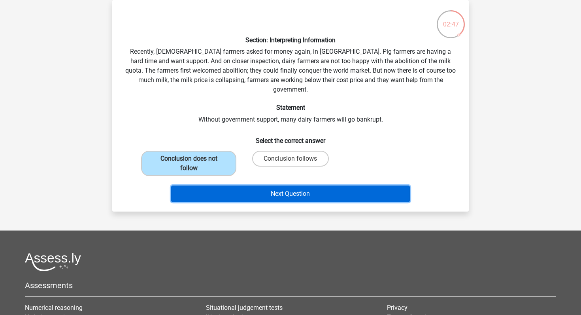
click at [235, 186] on button "Next Question" at bounding box center [290, 194] width 239 height 17
click at [267, 190] on button "Next Question" at bounding box center [290, 194] width 239 height 17
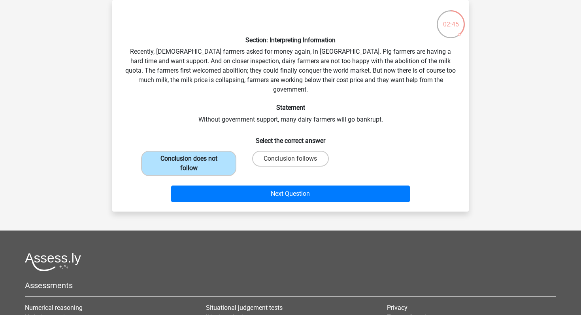
click at [218, 151] on label "Conclusion does not follow" at bounding box center [188, 163] width 95 height 25
click at [194, 159] on input "Conclusion does not follow" at bounding box center [191, 161] width 5 height 5
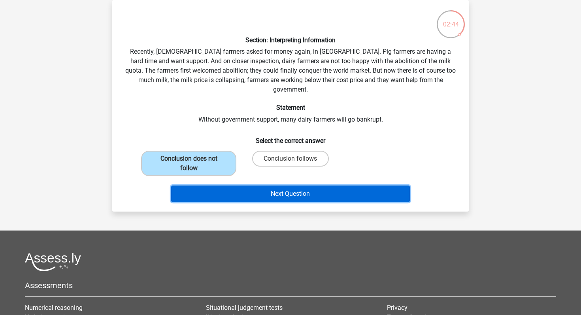
click at [238, 186] on button "Next Question" at bounding box center [290, 194] width 239 height 17
click at [245, 187] on button "Next Question" at bounding box center [290, 194] width 239 height 17
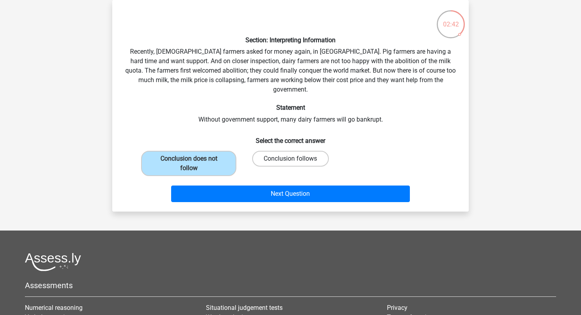
click at [275, 151] on label "Conclusion follows" at bounding box center [290, 159] width 76 height 16
click at [290, 159] on input "Conclusion follows" at bounding box center [292, 161] width 5 height 5
radio input "true"
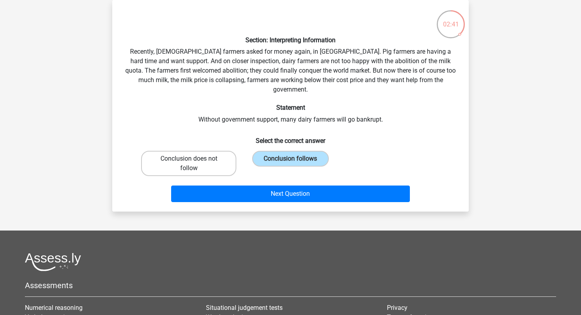
click at [215, 151] on label "Conclusion does not follow" at bounding box center [188, 163] width 95 height 25
click at [194, 159] on input "Conclusion does not follow" at bounding box center [191, 161] width 5 height 5
radio input "true"
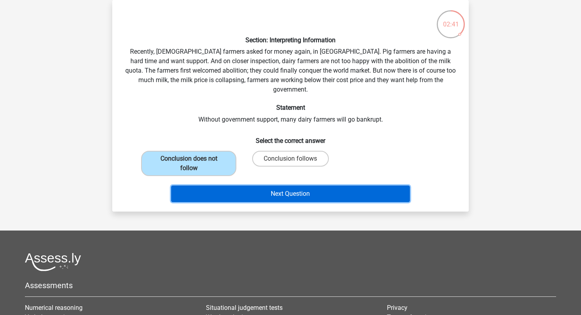
click at [239, 186] on button "Next Question" at bounding box center [290, 194] width 239 height 17
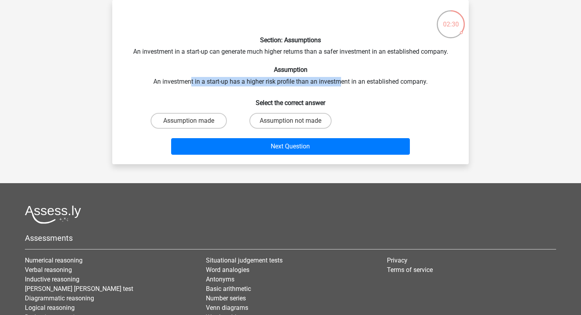
drag, startPoint x: 191, startPoint y: 82, endPoint x: 346, endPoint y: 81, distance: 155.3
click at [346, 81] on div "Section: Assumptions An investment in a start-up can generate much higher retur…" at bounding box center [290, 82] width 350 height 152
click at [275, 118] on label "Assumption not made" at bounding box center [290, 121] width 82 height 16
click at [290, 121] on input "Assumption not made" at bounding box center [292, 123] width 5 height 5
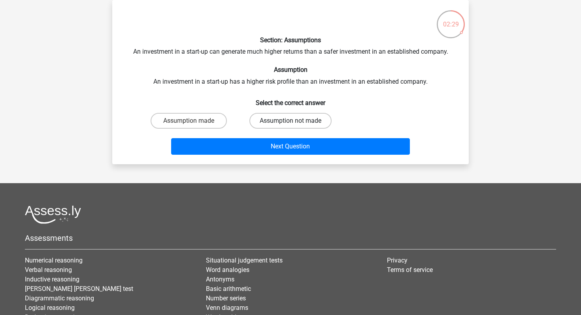
radio input "true"
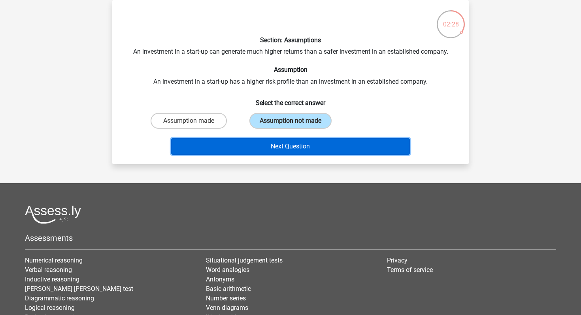
click at [263, 145] on button "Next Question" at bounding box center [290, 146] width 239 height 17
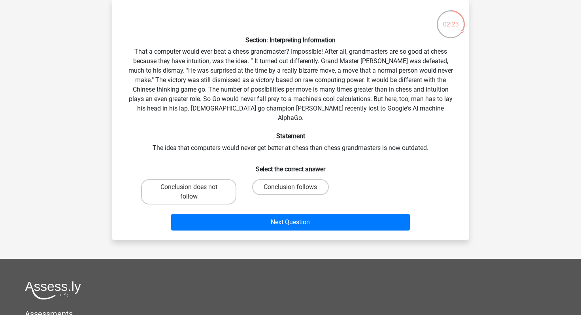
scroll to position [30, 0]
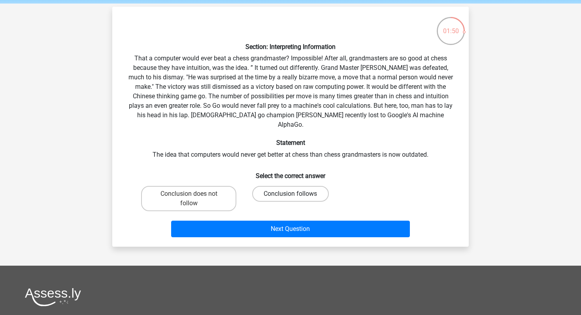
click at [281, 186] on label "Conclusion follows" at bounding box center [290, 194] width 76 height 16
click at [290, 194] on input "Conclusion follows" at bounding box center [292, 196] width 5 height 5
radio input "true"
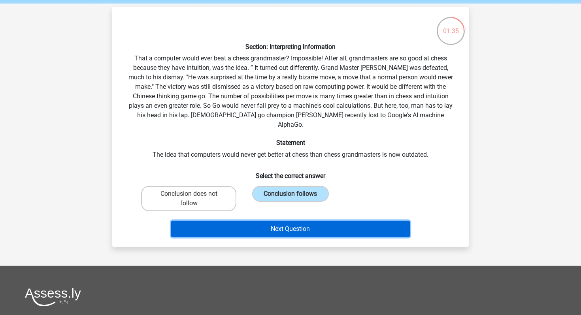
click at [282, 221] on button "Next Question" at bounding box center [290, 229] width 239 height 17
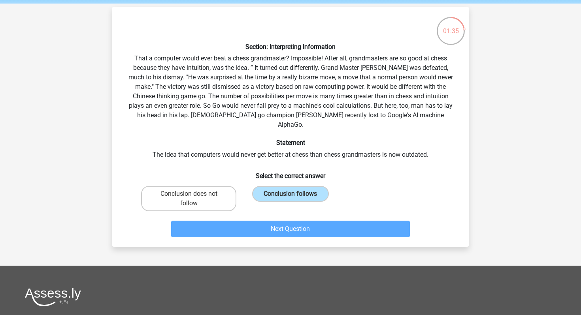
scroll to position [36, 0]
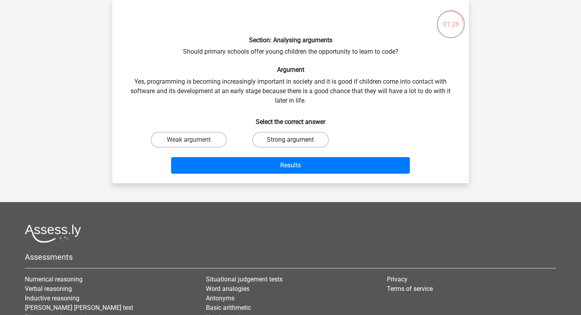
click at [273, 141] on label "Strong argument" at bounding box center [290, 140] width 76 height 16
click at [290, 141] on input "Strong argument" at bounding box center [292, 142] width 5 height 5
radio input "true"
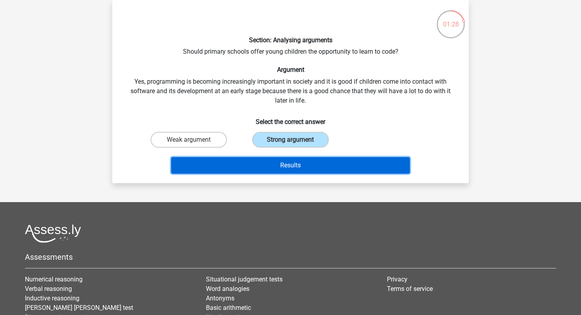
click at [273, 166] on button "Results" at bounding box center [290, 165] width 239 height 17
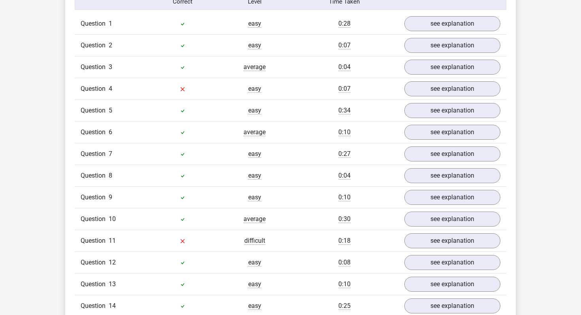
scroll to position [666, 0]
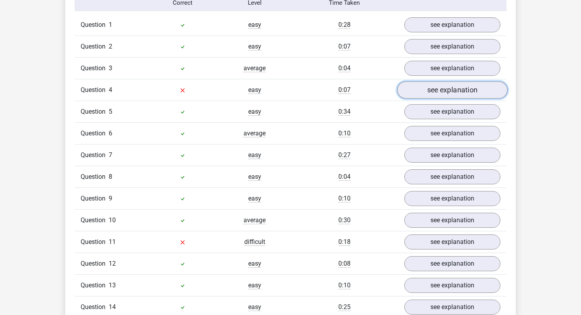
click at [436, 81] on link "see explanation" at bounding box center [452, 89] width 110 height 17
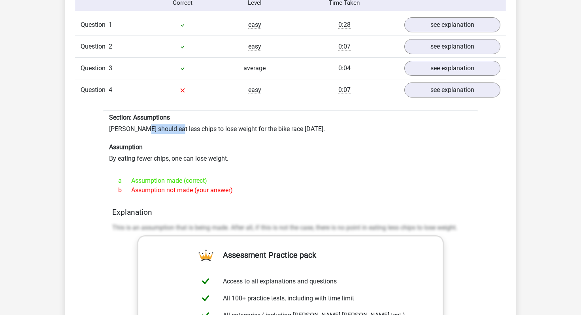
drag, startPoint x: 140, startPoint y: 115, endPoint x: 175, endPoint y: 118, distance: 34.9
click at [175, 118] on div "Section: Assumptions Chris should eat less chips to lose weight for the bike ra…" at bounding box center [290, 302] width 375 height 384
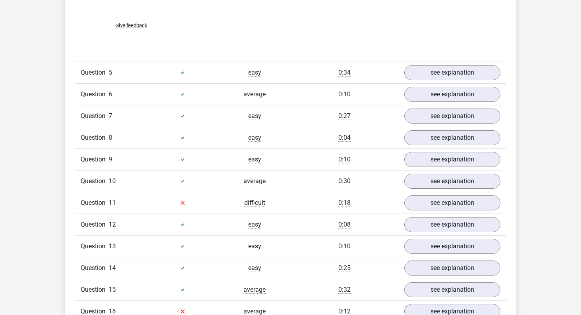
scroll to position [1115, 0]
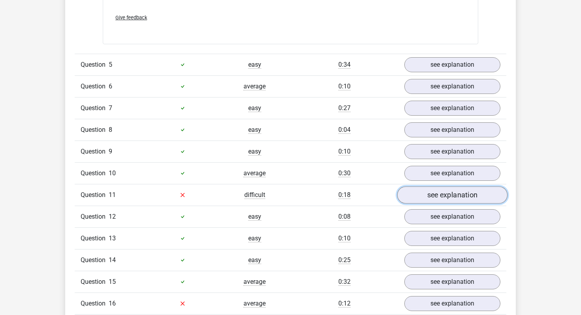
click at [439, 187] on link "see explanation" at bounding box center [452, 195] width 110 height 17
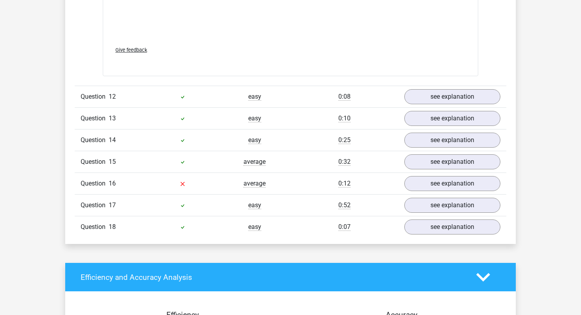
scroll to position [1687, 0]
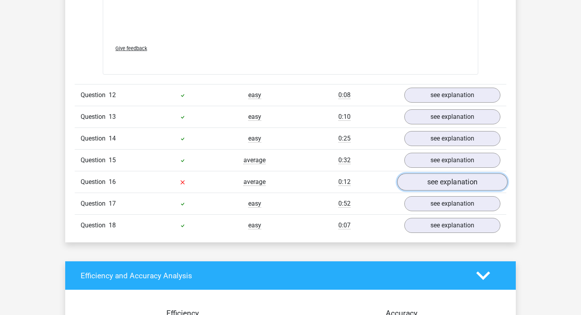
click at [428, 174] on link "see explanation" at bounding box center [452, 182] width 110 height 17
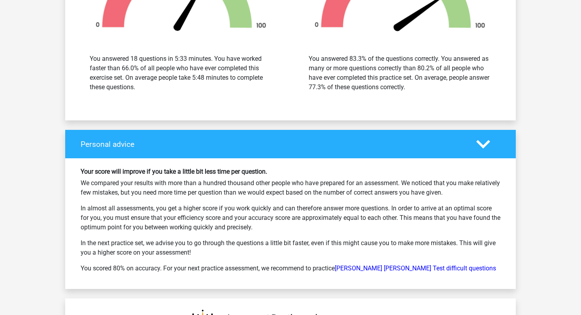
scroll to position [2460, 0]
